Goal: Find specific page/section: Find specific page/section

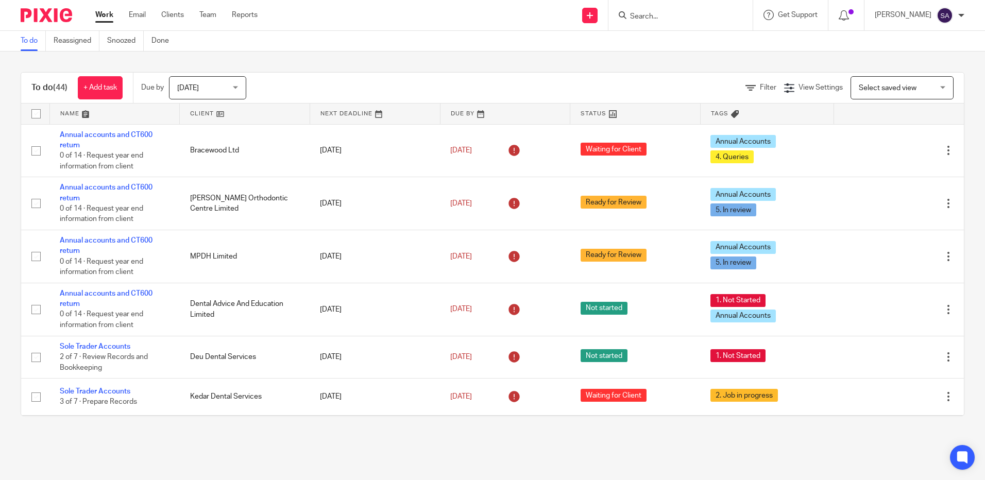
click at [658, 13] on input "Search" at bounding box center [675, 16] width 93 height 9
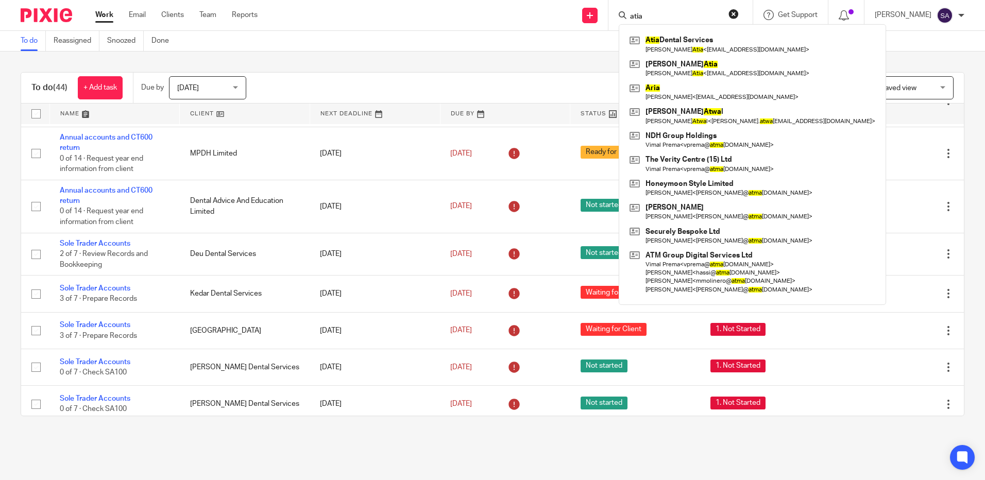
type input "atia"
drag, startPoint x: 657, startPoint y: 17, endPoint x: 587, endPoint y: 16, distance: 69.5
click at [585, 18] on div "Send new email Create task Add client Request signature atia Atia Dental Servic…" at bounding box center [629, 15] width 712 height 30
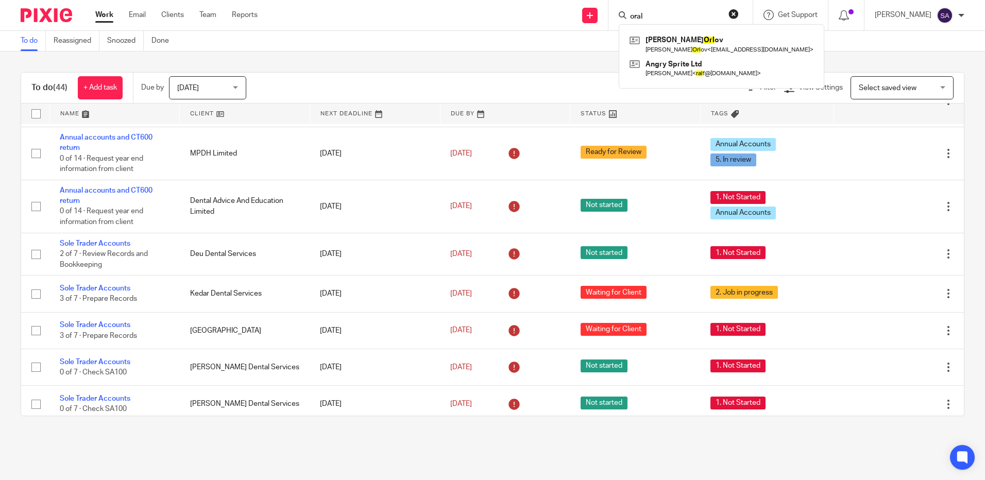
type input "oral"
click at [737, 15] on button "reset" at bounding box center [733, 14] width 10 height 10
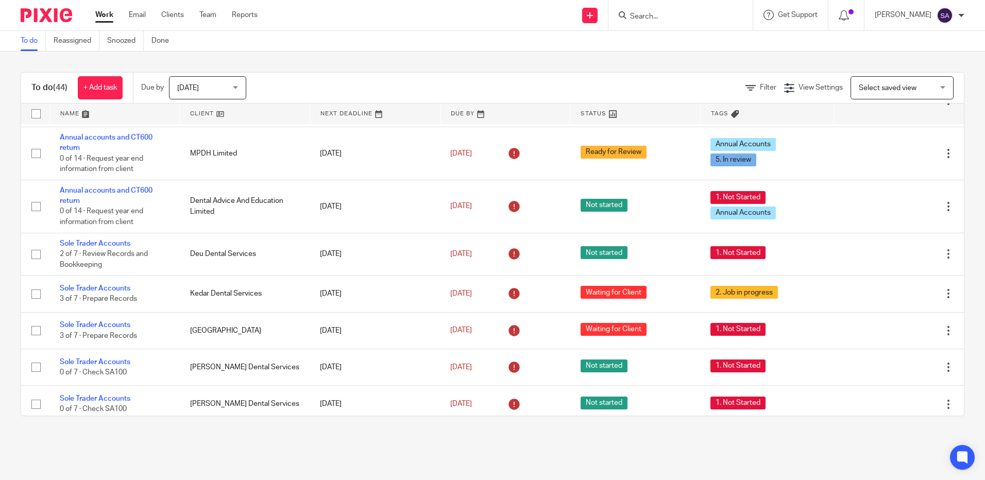
click at [671, 11] on form at bounding box center [684, 15] width 110 height 13
click at [672, 16] on input "Search" at bounding box center [675, 16] width 93 height 9
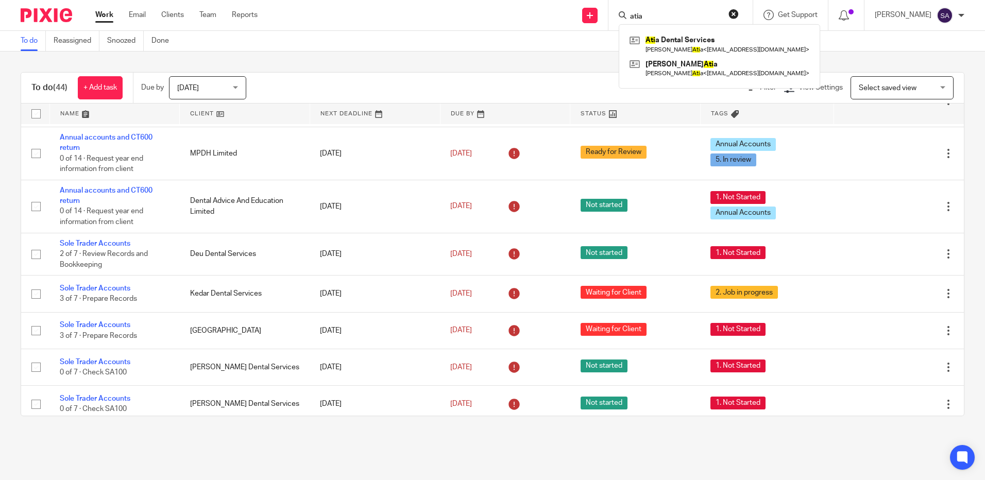
type input "atia"
click button "submit" at bounding box center [0, 0] width 0 height 0
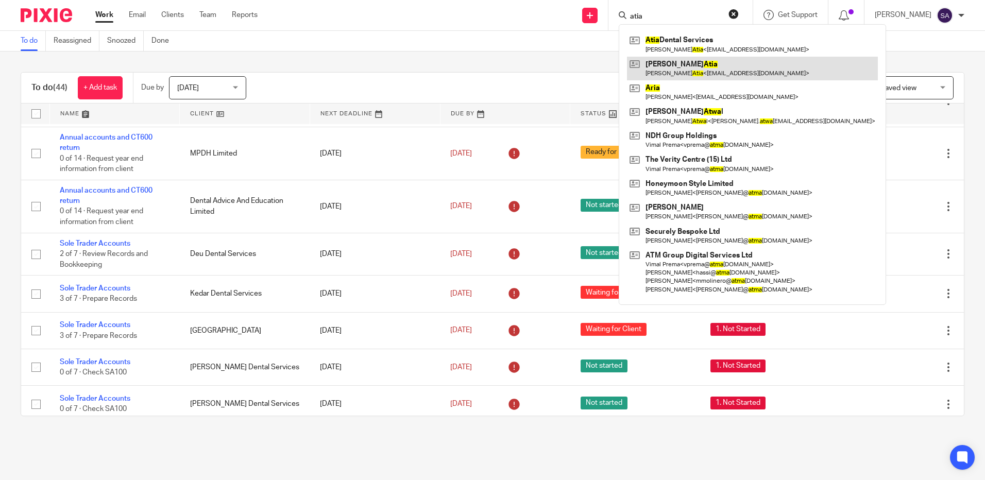
click at [672, 61] on link at bounding box center [752, 69] width 251 height 24
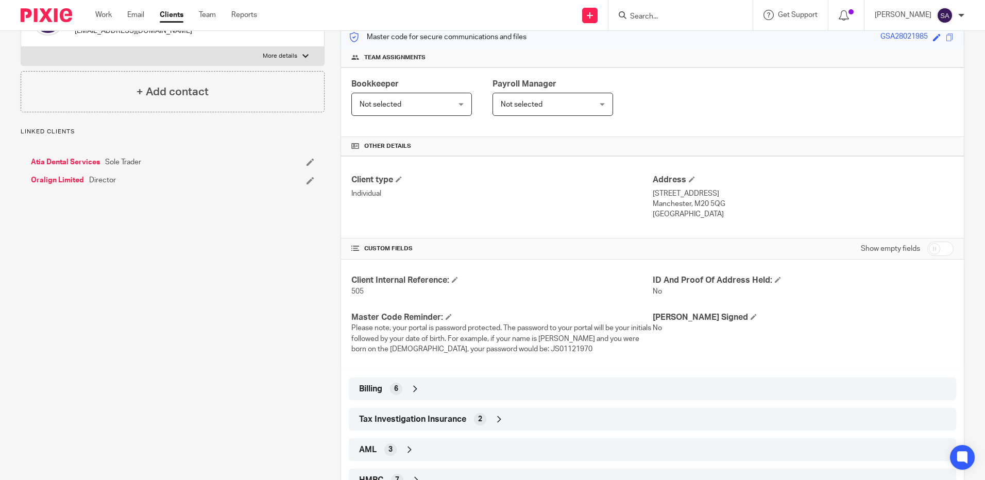
scroll to position [177, 0]
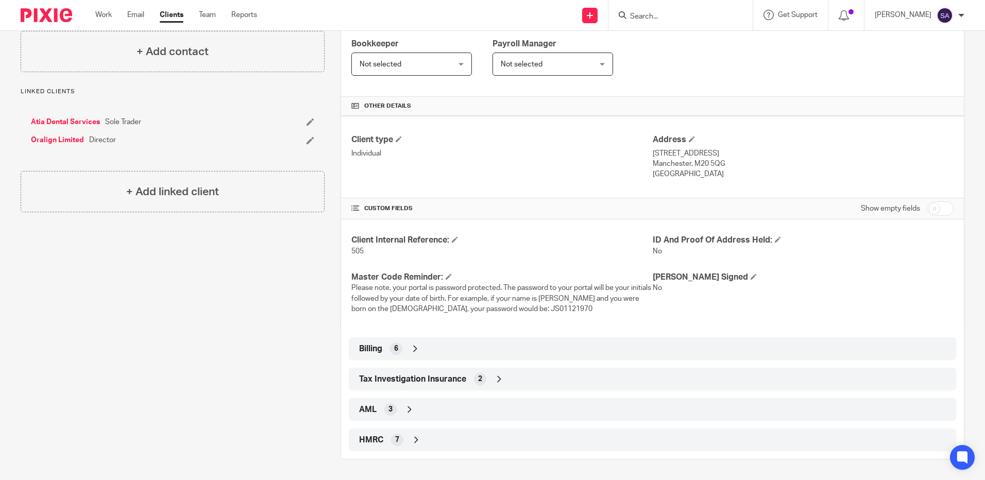
click at [417, 347] on icon at bounding box center [415, 349] width 10 height 10
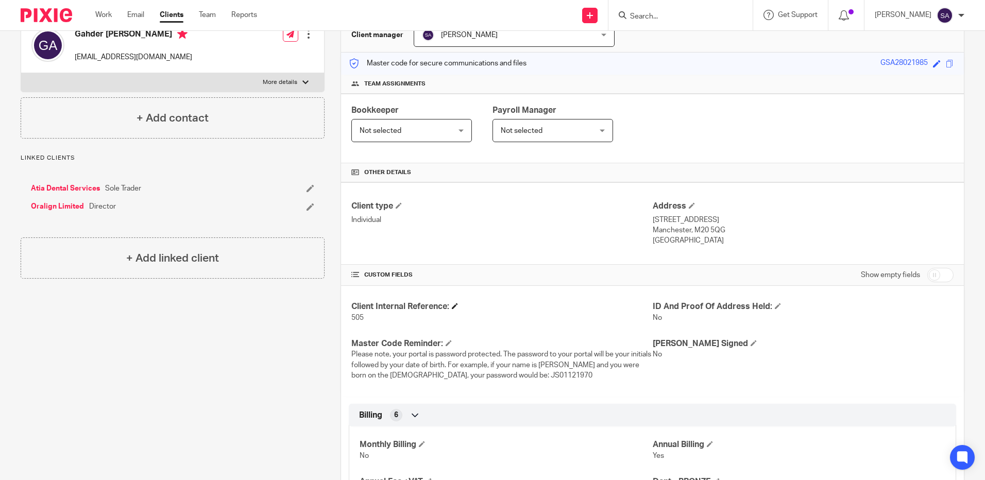
scroll to position [93, 0]
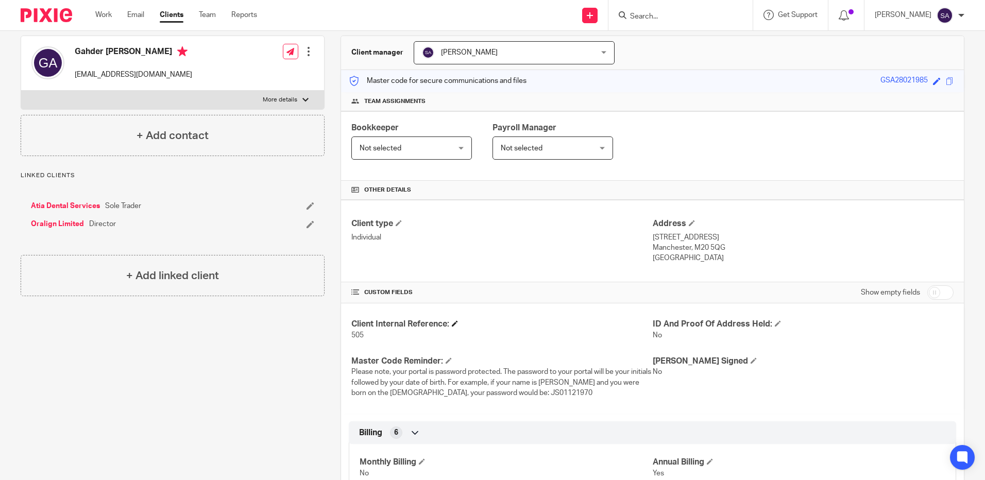
drag, startPoint x: 544, startPoint y: 409, endPoint x: 455, endPoint y: 329, distance: 120.0
drag, startPoint x: 455, startPoint y: 329, endPoint x: 747, endPoint y: 396, distance: 299.1
click at [747, 396] on div "LoE Signed No" at bounding box center [803, 377] width 301 height 43
click at [655, 15] on input "Search" at bounding box center [675, 16] width 93 height 9
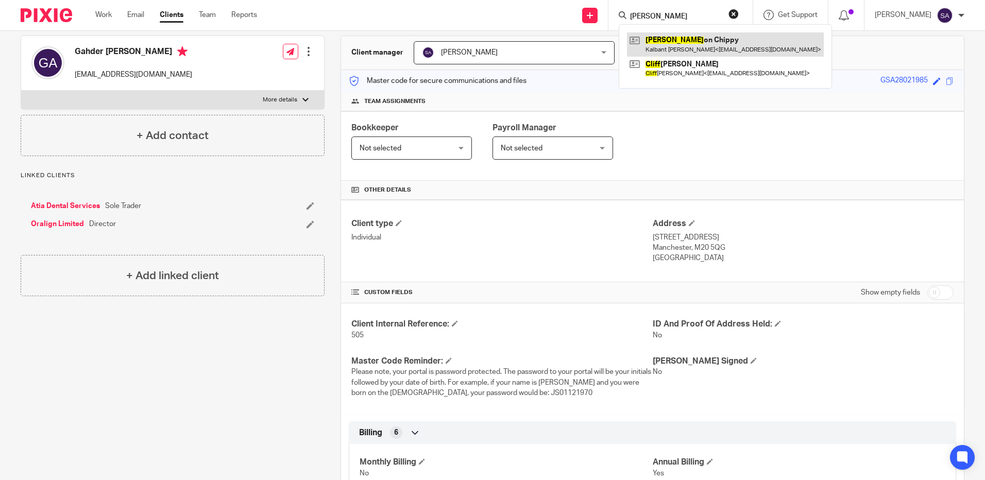
type input "clift"
click at [674, 41] on link at bounding box center [725, 44] width 197 height 24
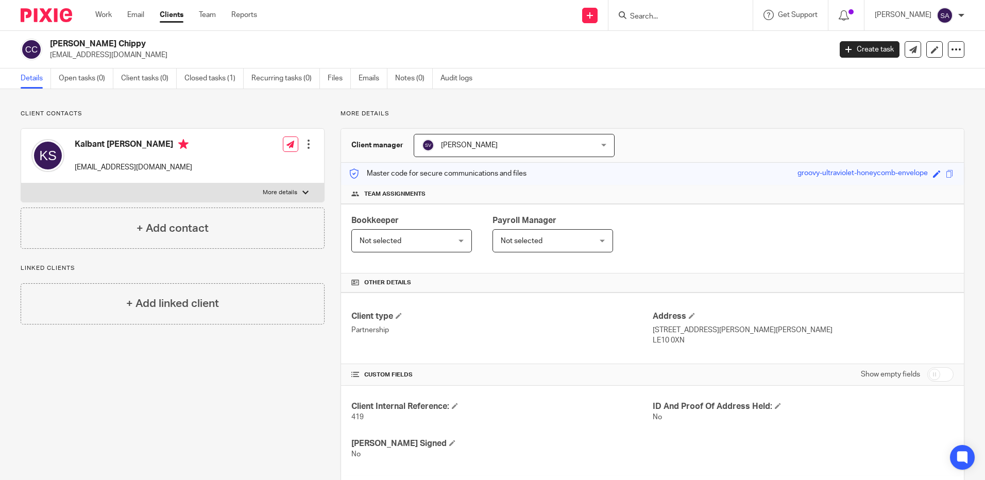
click at [663, 15] on input "Search" at bounding box center [675, 16] width 93 height 9
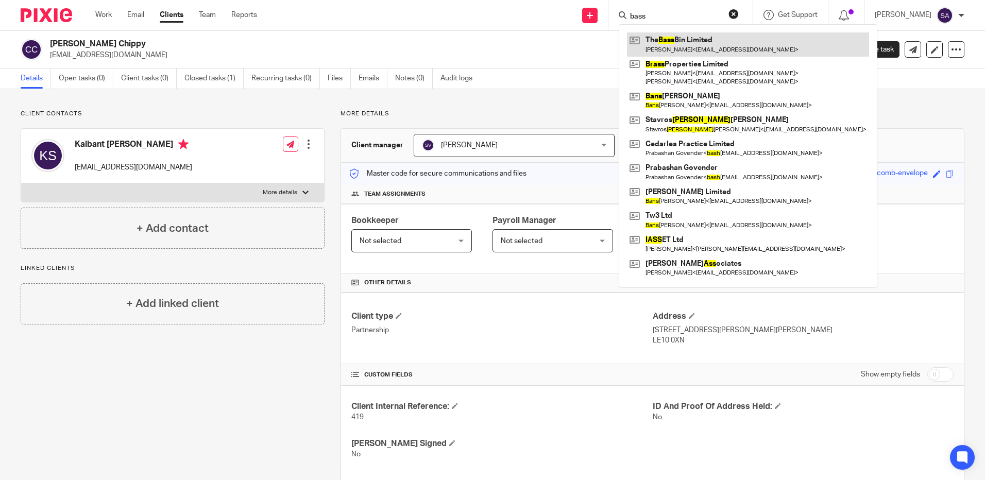
type input "bass"
click at [667, 37] on link at bounding box center [748, 44] width 242 height 24
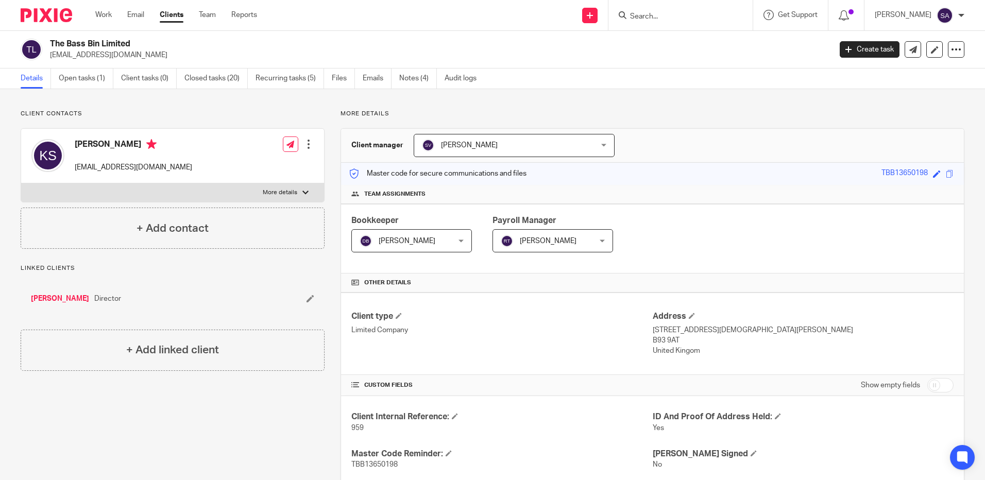
click at [652, 15] on input "Search" at bounding box center [675, 16] width 93 height 9
